Goal: Task Accomplishment & Management: Manage account settings

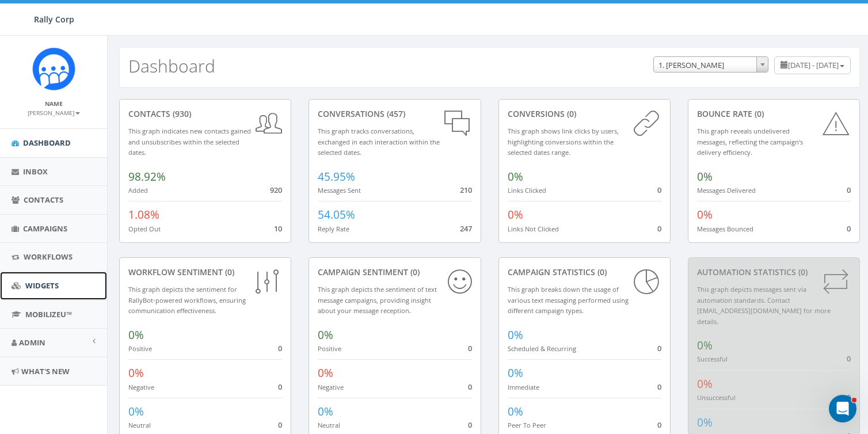
click at [50, 283] on span "Widgets" at bounding box center [41, 285] width 33 height 10
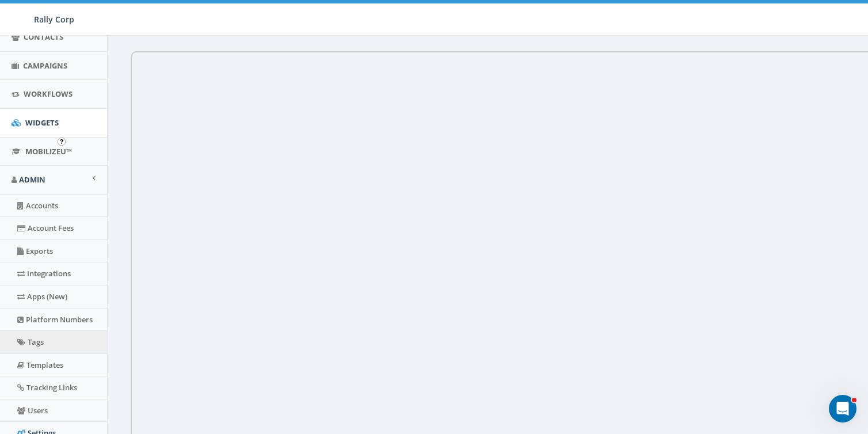
scroll to position [233, 0]
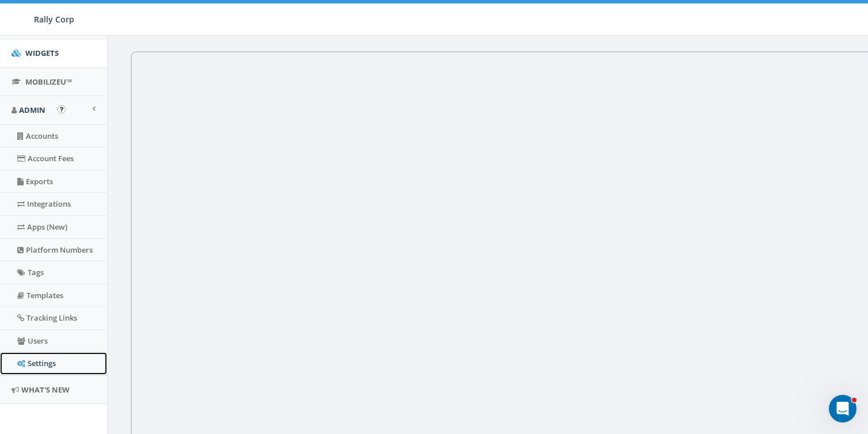
click at [44, 360] on link "Settings" at bounding box center [53, 363] width 107 height 22
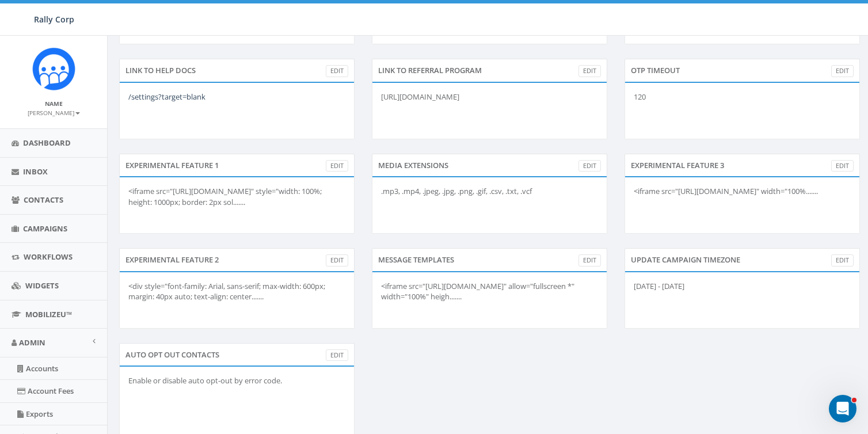
scroll to position [430, 0]
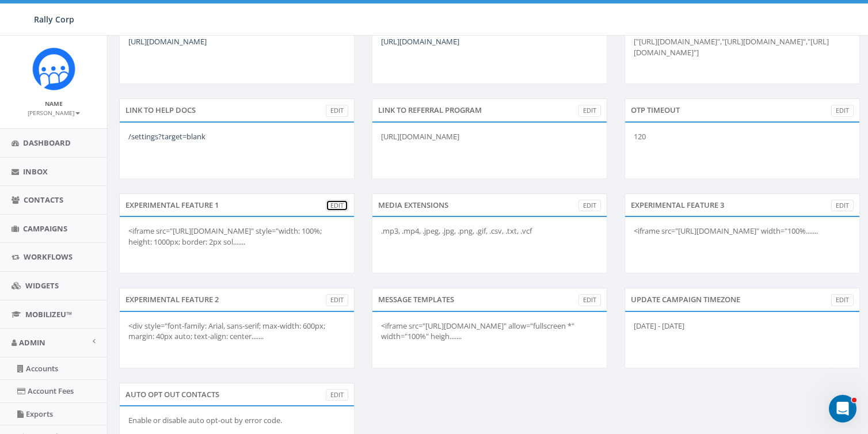
click at [343, 207] on link "Edit" at bounding box center [337, 206] width 22 height 12
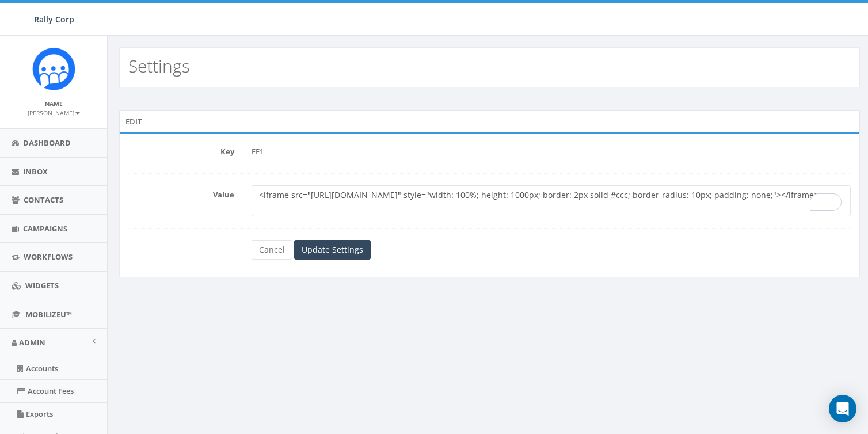
click at [378, 204] on textarea "<iframe src="https://www.rallycorp.com/widgets" style="width: 100%; height: 100…" at bounding box center [551, 200] width 599 height 31
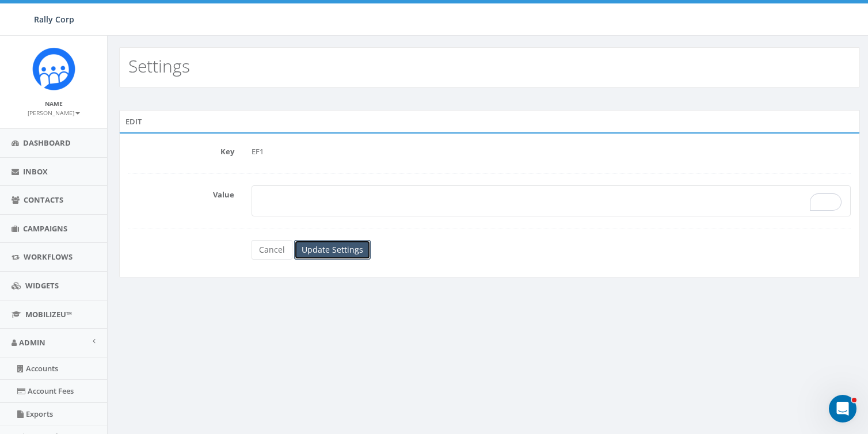
click at [340, 254] on input "Update Settings" at bounding box center [332, 250] width 77 height 20
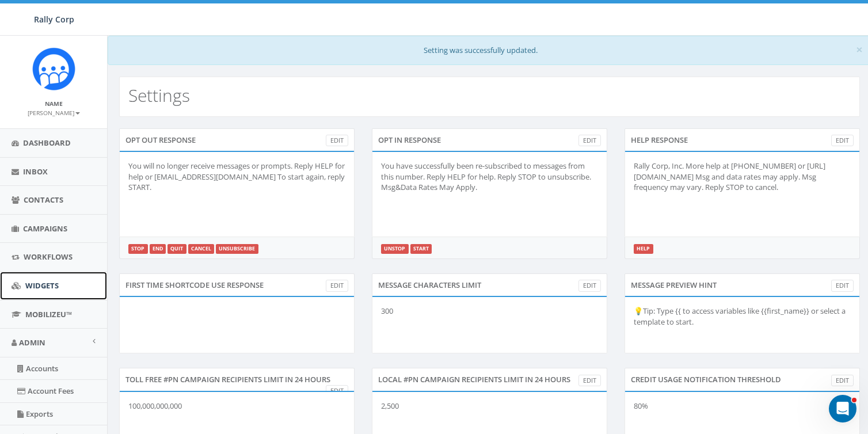
click at [31, 286] on span "Widgets" at bounding box center [41, 285] width 33 height 10
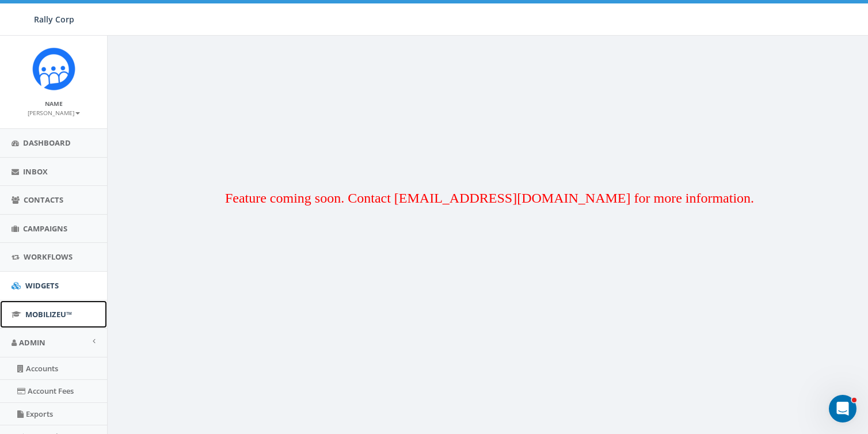
click at [28, 307] on link "MobilizeU™" at bounding box center [53, 314] width 107 height 28
click at [176, 209] on div "Feature coming soon. Contact [EMAIL_ADDRESS][DOMAIN_NAME] for more information.…" at bounding box center [489, 253] width 764 height 434
